Goal: Information Seeking & Learning: Check status

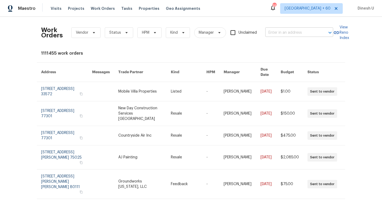
click at [278, 29] on input "text" at bounding box center [291, 33] width 53 height 8
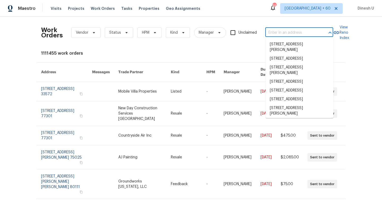
paste input "[STREET_ADDRESS][PERSON_NAME]"
type input "[STREET_ADDRESS][PERSON_NAME]"
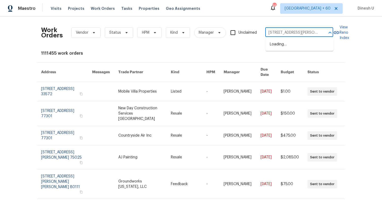
scroll to position [0, 15]
click at [276, 48] on li "[STREET_ADDRESS][PERSON_NAME]" at bounding box center [299, 47] width 68 height 14
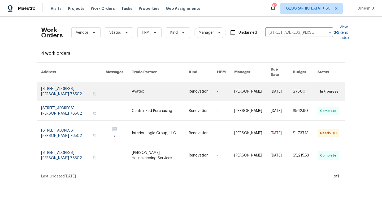
click at [51, 82] on link at bounding box center [73, 91] width 64 height 19
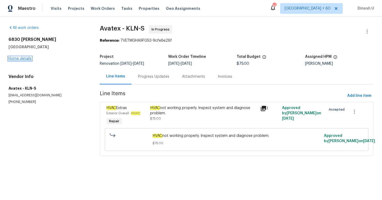
click at [20, 58] on link "Home details" at bounding box center [19, 59] width 23 height 4
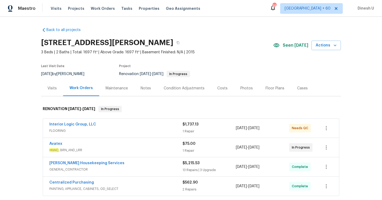
click at [51, 86] on div "Visits" at bounding box center [51, 88] width 9 height 5
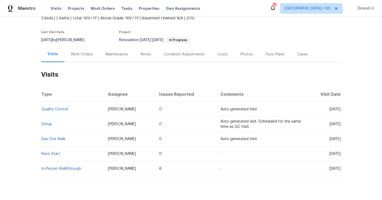
scroll to position [46, 0]
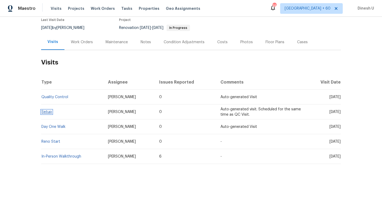
click at [43, 112] on link "Setup" at bounding box center [46, 112] width 11 height 4
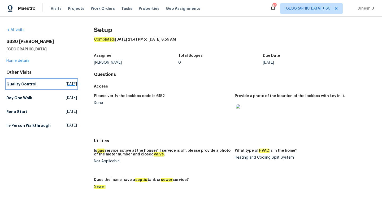
click at [66, 84] on span "Wed, Aug 13 2025" at bounding box center [71, 83] width 11 height 5
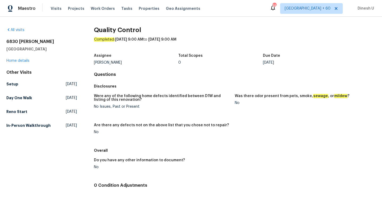
scroll to position [26, 0]
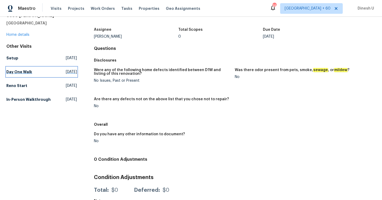
click at [75, 69] on span "Tue, Aug 05 2025" at bounding box center [71, 71] width 11 height 5
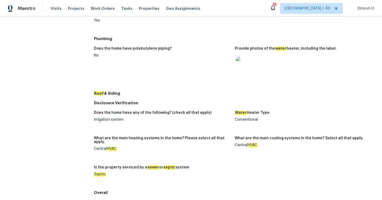
scroll to position [188, 0]
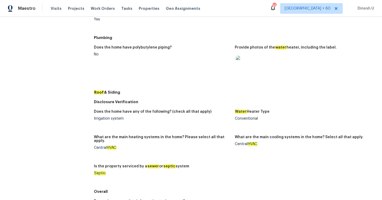
click at [241, 62] on img at bounding box center [244, 64] width 17 height 17
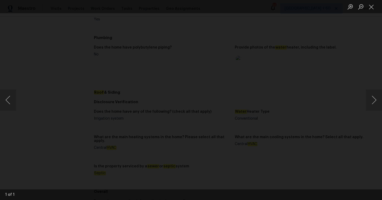
click at [187, 111] on img "Lightbox" at bounding box center [164, 16] width 534 height 279
click at [369, 6] on button "Close lightbox" at bounding box center [371, 6] width 11 height 9
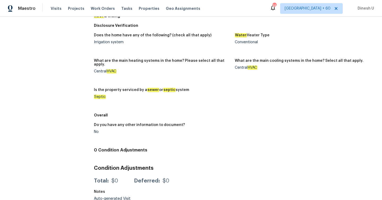
scroll to position [0, 0]
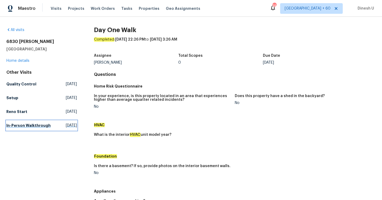
click at [66, 127] on span "Thu, Jun 05 2025" at bounding box center [71, 125] width 11 height 5
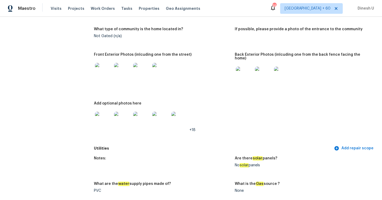
scroll to position [223, 0]
click at [106, 69] on img at bounding box center [103, 70] width 17 height 17
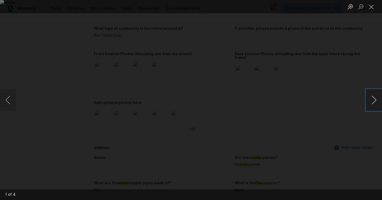
click at [374, 98] on button "Next image" at bounding box center [374, 99] width 16 height 21
click at [370, 10] on button "Close lightbox" at bounding box center [371, 6] width 11 height 9
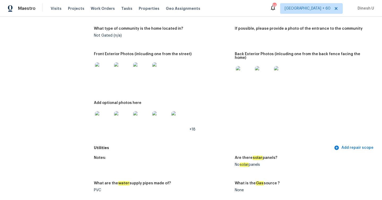
click at [247, 75] on img at bounding box center [244, 74] width 17 height 17
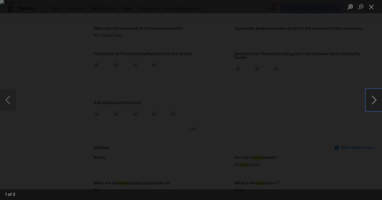
click at [373, 99] on button "Next image" at bounding box center [374, 99] width 16 height 21
click at [369, 10] on button "Close lightbox" at bounding box center [371, 6] width 11 height 9
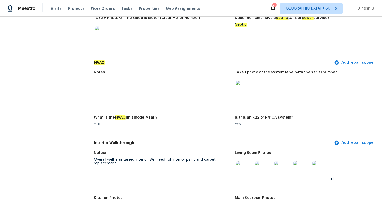
scroll to position [452, 0]
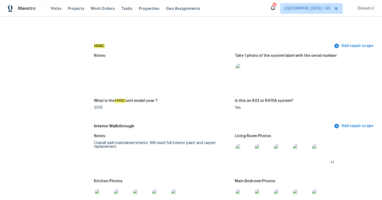
click at [239, 71] on img at bounding box center [244, 72] width 17 height 17
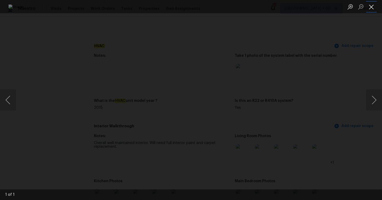
click at [372, 5] on button "Close lightbox" at bounding box center [371, 6] width 11 height 9
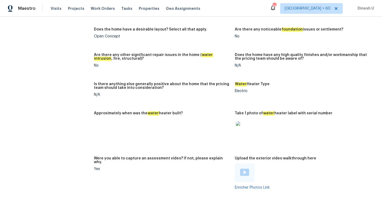
scroll to position [846, 0]
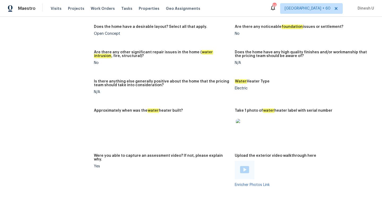
click at [247, 120] on img at bounding box center [244, 127] width 17 height 17
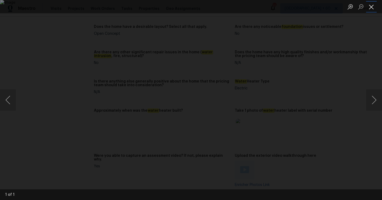
click at [373, 7] on button "Close lightbox" at bounding box center [371, 6] width 11 height 9
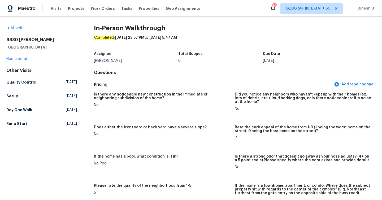
scroll to position [0, 0]
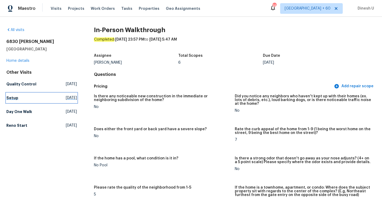
click at [66, 98] on span "Wed, Aug 13 2025" at bounding box center [71, 97] width 11 height 5
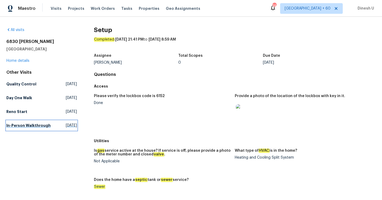
click at [66, 128] on span "Thu, Jun 05 2025" at bounding box center [71, 125] width 11 height 5
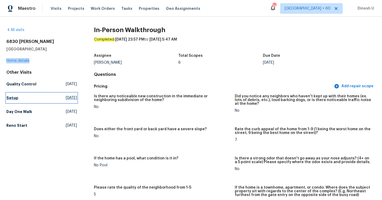
click at [66, 97] on span "Wed, Aug 13 2025" at bounding box center [71, 97] width 11 height 5
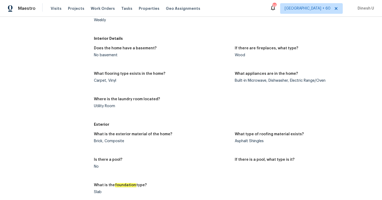
scroll to position [118, 0]
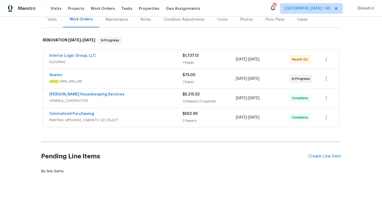
scroll to position [79, 0]
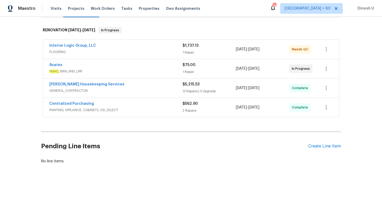
click at [182, 50] on span "FLOORING" at bounding box center [115, 51] width 133 height 5
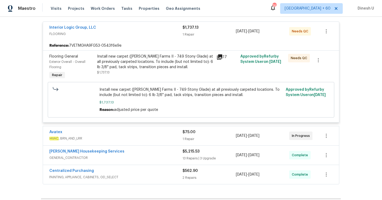
scroll to position [104, 0]
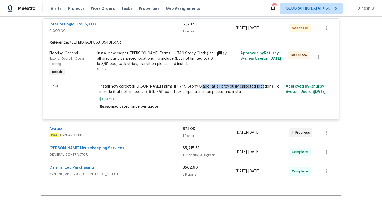
drag, startPoint x: 193, startPoint y: 86, endPoint x: 255, endPoint y: 86, distance: 62.0
click at [255, 86] on span "Install new carpet ([PERSON_NAME] Farms II - 749 Stony Glade) at all previously…" at bounding box center [190, 89] width 183 height 11
copy span "at all previously carpeted locations."
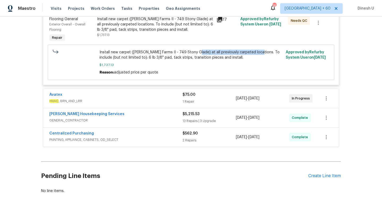
scroll to position [168, 0]
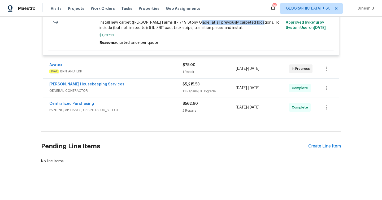
click at [194, 72] on div "1 Repair" at bounding box center [208, 71] width 53 height 5
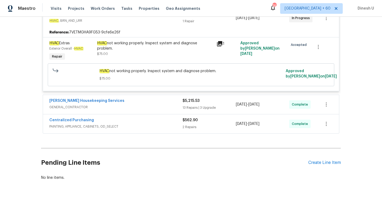
scroll to position [227, 0]
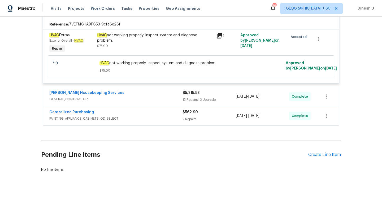
click at [195, 99] on div "13 Repairs | 3 Upgrade" at bounding box center [208, 99] width 53 height 5
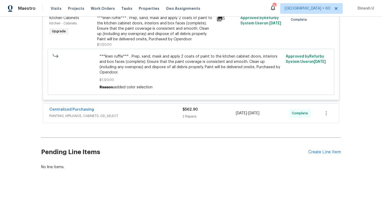
scroll to position [1145, 0]
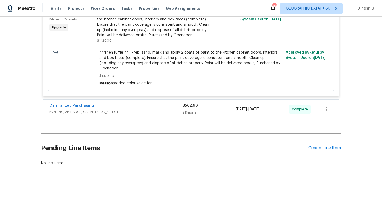
click at [196, 110] on div "2 Repairs" at bounding box center [208, 112] width 53 height 5
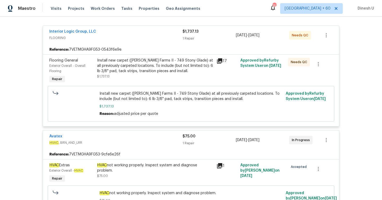
scroll to position [0, 0]
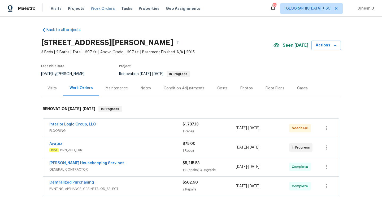
click at [97, 8] on span "Work Orders" at bounding box center [103, 8] width 24 height 5
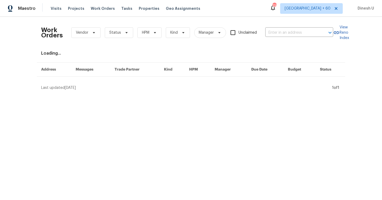
click at [274, 27] on div "Work Orders Vendor Status HPM Kind Manager Unclaimed ​" at bounding box center [187, 32] width 292 height 23
click at [269, 34] on input "text" at bounding box center [291, 33] width 53 height 8
paste input "111 Bottom Rd, Kings Mountain, NC 28086"
type input "111 Bottom Rd, Kings Mountain, NC 28086"
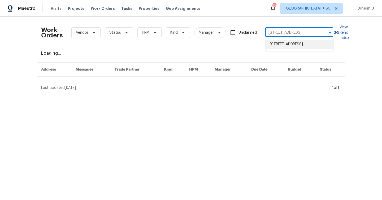
click at [280, 45] on li "111 Bottom Rd, Kings Mountain, NC 28086" at bounding box center [299, 44] width 68 height 9
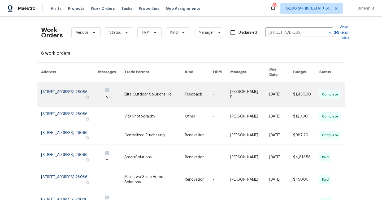
click at [70, 86] on link at bounding box center [69, 94] width 57 height 25
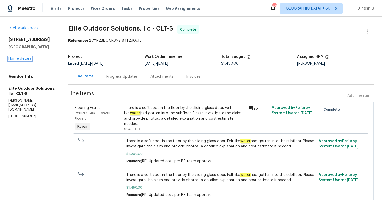
click at [25, 60] on link "Home details" at bounding box center [19, 59] width 23 height 4
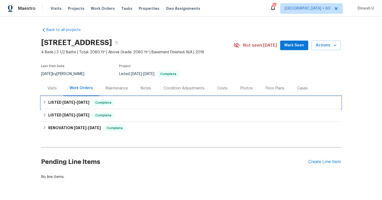
click at [81, 99] on h6 "LISTED 8/5/25 - 8/13/25" at bounding box center [68, 102] width 41 height 6
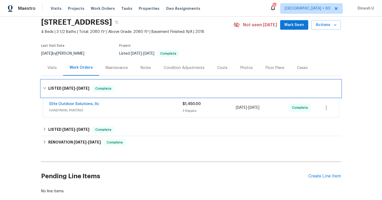
scroll to position [50, 0]
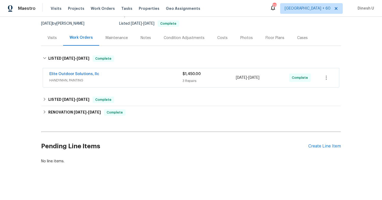
click at [191, 78] on div "3 Repairs" at bounding box center [208, 80] width 53 height 5
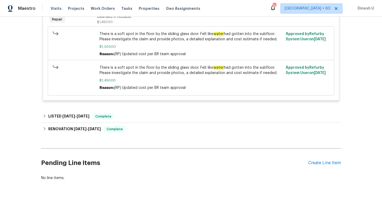
scroll to position [277, 0]
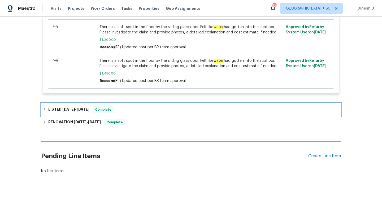
click at [86, 106] on h6 "LISTED 7/24/25 - 7/25/25" at bounding box center [68, 109] width 41 height 6
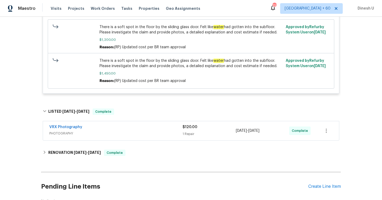
click at [193, 131] on div "1 Repair" at bounding box center [208, 133] width 53 height 5
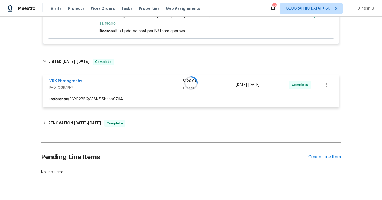
scroll to position [328, 0]
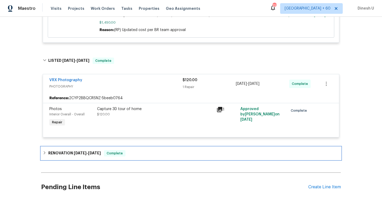
click at [91, 150] on h6 "RENOVATION 7/16/25 - 8/1/25" at bounding box center [74, 153] width 52 height 6
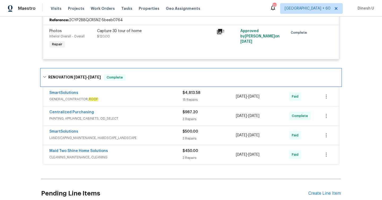
scroll to position [413, 0]
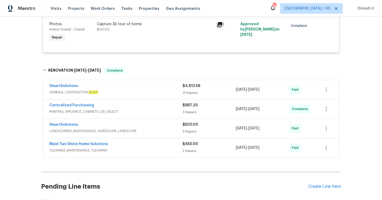
click at [187, 90] on div "15 Repairs" at bounding box center [208, 92] width 53 height 5
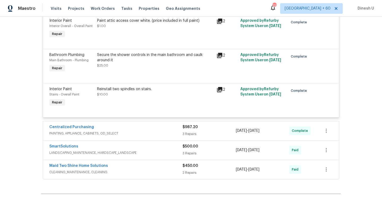
scroll to position [998, 0]
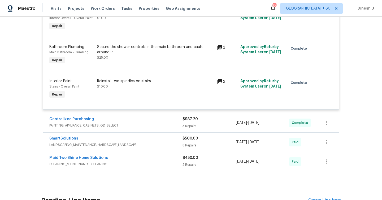
click at [187, 124] on div "3 Repairs" at bounding box center [208, 125] width 53 height 5
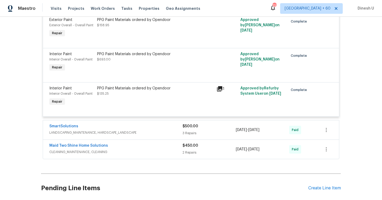
scroll to position [1144, 0]
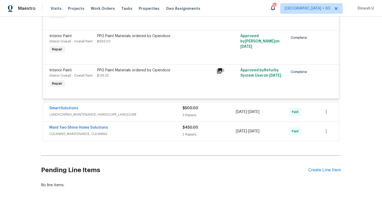
click at [185, 112] on div "3 Repairs" at bounding box center [208, 114] width 53 height 5
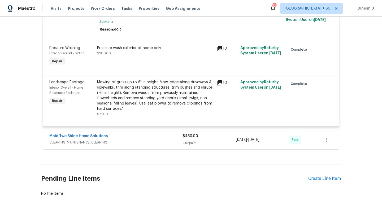
scroll to position [1326, 0]
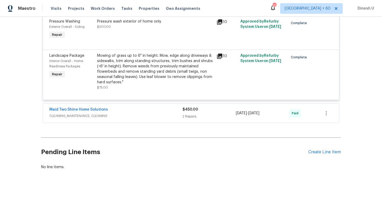
click at [189, 115] on div "2 Repairs" at bounding box center [208, 116] width 53 height 5
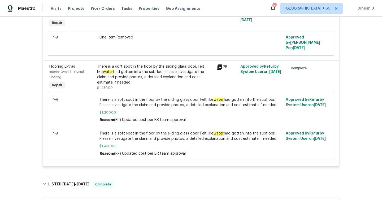
scroll to position [0, 0]
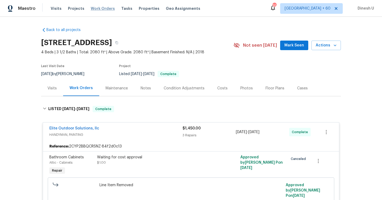
click at [100, 8] on span "Work Orders" at bounding box center [103, 8] width 24 height 5
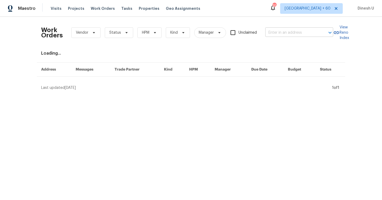
click at [270, 34] on input "text" at bounding box center [291, 33] width 53 height 8
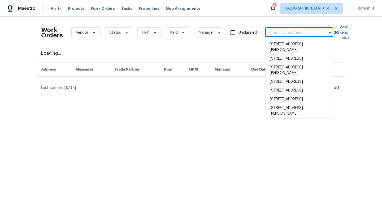
paste input "135 N Palmetto Ave, Flagler Beach, FL 32136"
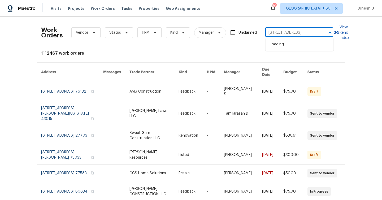
scroll to position [0, 26]
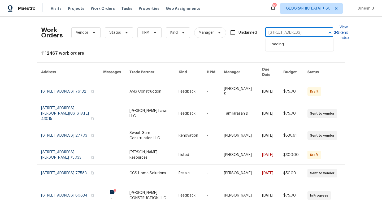
type input "135 N Palmetto Ave, Flagler Beach, FL 32136"
click at [244, 26] on div "Work Orders Vendor Status HPM Kind Manager Unclaimed ​" at bounding box center [187, 32] width 292 height 23
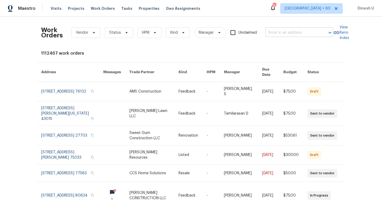
click at [288, 36] on input "text" at bounding box center [291, 33] width 53 height 8
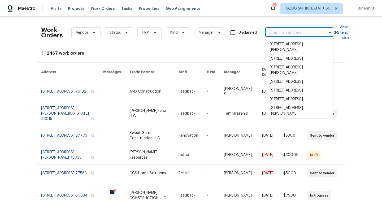
paste input "135 N Palmetto Ave, Flagler Beach, FL 32136"
type input "135 N Palmetto Ave, Flagler Beach, FL 32136"
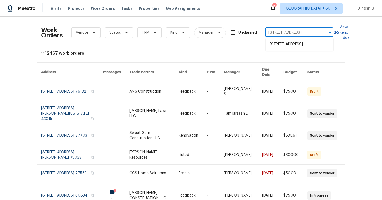
scroll to position [0, 26]
click at [280, 43] on li "135 N Palmetto Ave, Flagler Beach, FL 32136" at bounding box center [299, 44] width 68 height 9
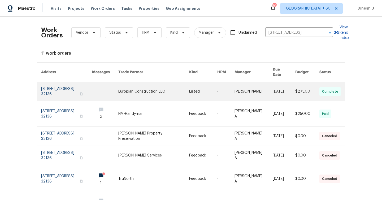
click at [73, 87] on link at bounding box center [66, 91] width 51 height 19
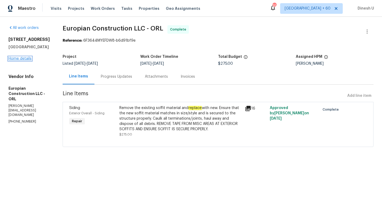
click at [20, 58] on link "Home details" at bounding box center [19, 59] width 23 height 4
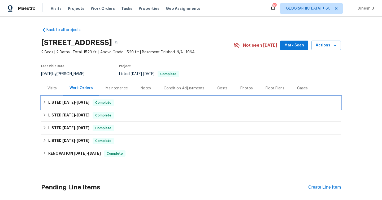
click at [81, 102] on span "8/11/25" at bounding box center [83, 102] width 13 height 4
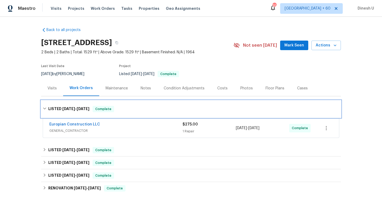
scroll to position [56, 0]
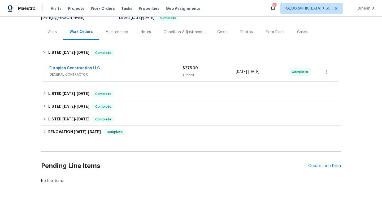
click at [185, 73] on div "1 Repair" at bounding box center [208, 74] width 53 height 5
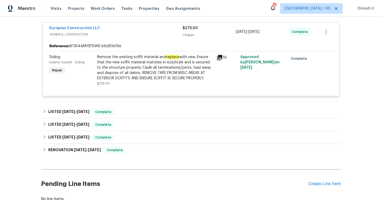
scroll to position [109, 0]
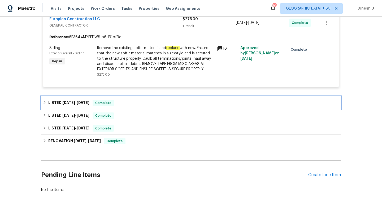
click at [88, 102] on span "6/30/25" at bounding box center [83, 103] width 13 height 4
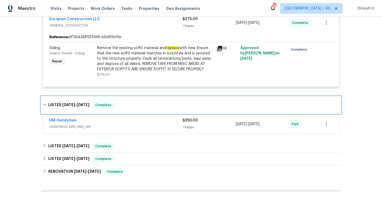
scroll to position [136, 0]
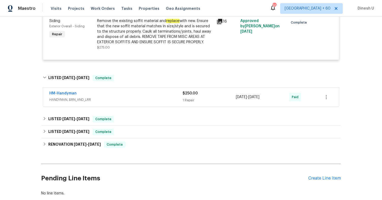
click at [186, 96] on div "$250.00 1 Repair" at bounding box center [208, 97] width 53 height 13
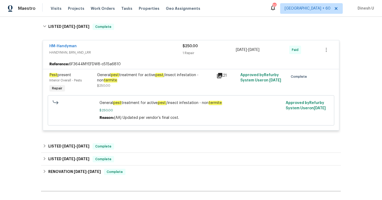
scroll to position [180, 0]
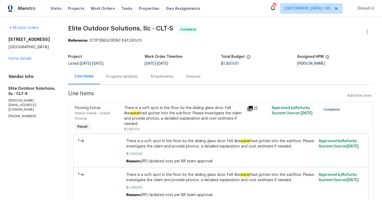
click at [119, 76] on div "Progress Updates" at bounding box center [121, 76] width 31 height 5
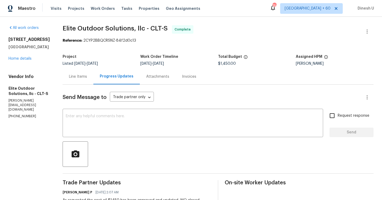
click at [69, 74] on div "Line Items" at bounding box center [78, 76] width 18 height 5
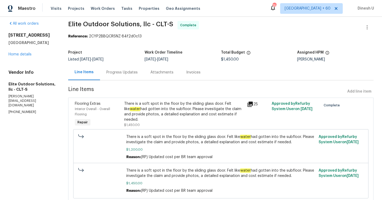
scroll to position [5, 0]
click at [250, 102] on icon at bounding box center [249, 103] width 5 height 5
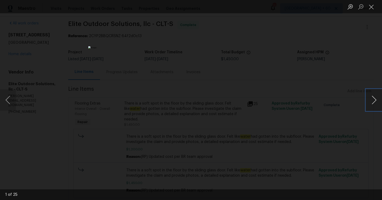
click at [372, 100] on button "Next image" at bounding box center [374, 99] width 16 height 21
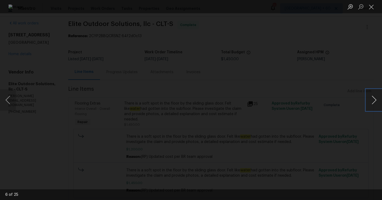
click at [372, 100] on button "Next image" at bounding box center [374, 99] width 16 height 21
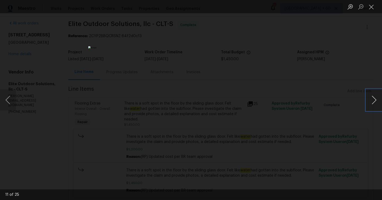
click at [372, 100] on button "Next image" at bounding box center [374, 99] width 16 height 21
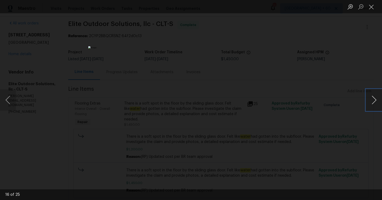
click at [372, 100] on button "Next image" at bounding box center [374, 99] width 16 height 21
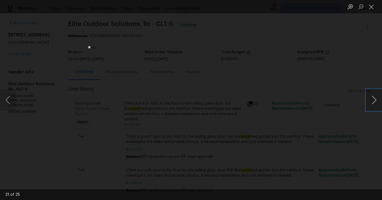
click at [372, 100] on button "Next image" at bounding box center [374, 99] width 16 height 21
click at [375, 7] on button "Close lightbox" at bounding box center [371, 6] width 11 height 9
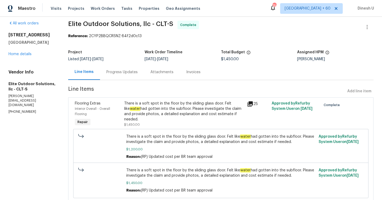
click at [172, 116] on div "There is a soft spot in the floor by the sliding glass door. Felt like water ha…" at bounding box center [184, 111] width 120 height 21
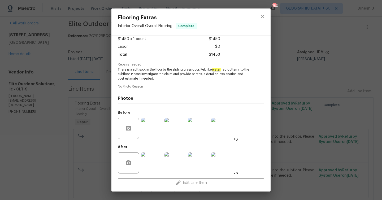
scroll to position [35, 0]
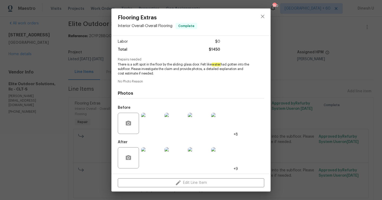
click at [156, 149] on img at bounding box center [151, 157] width 21 height 21
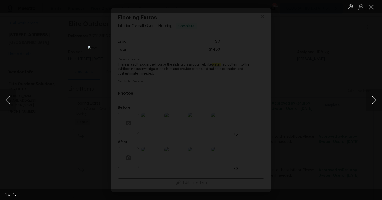
click at [377, 100] on button "Next image" at bounding box center [374, 99] width 16 height 21
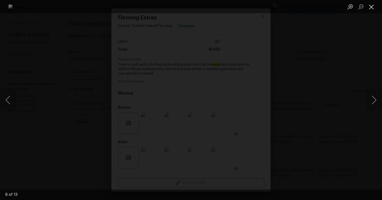
click at [372, 10] on button "Close lightbox" at bounding box center [371, 6] width 11 height 9
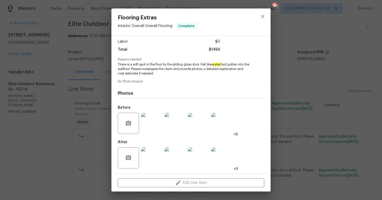
click at [78, 87] on div "Flooring Extras Interior Overall - Overall Flooring Complete Vendor Elite Outdo…" at bounding box center [191, 100] width 382 height 200
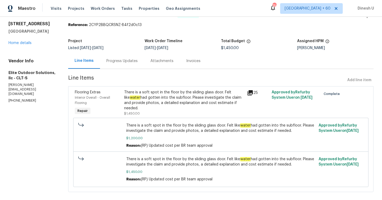
scroll to position [23, 0]
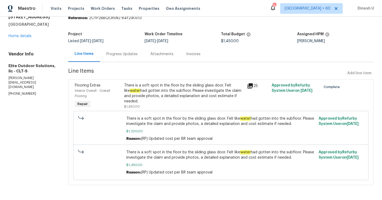
click at [116, 54] on div "Progress Updates" at bounding box center [121, 53] width 31 height 5
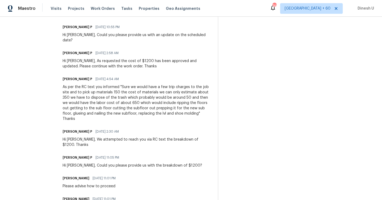
scroll to position [298, 0]
